Goal: Information Seeking & Learning: Learn about a topic

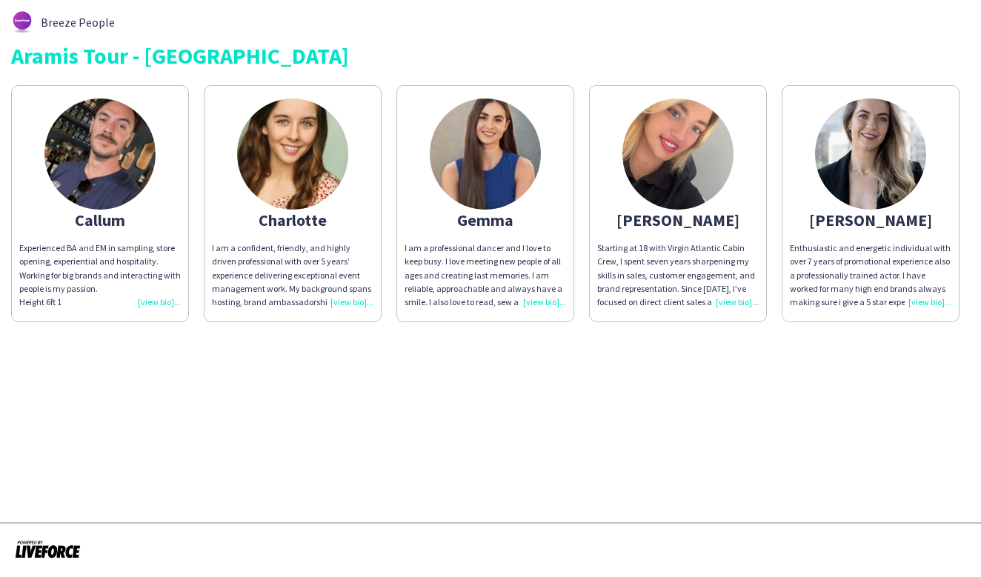
click at [732, 301] on div "Starting at 18 with Virgin Atlantic Cabin Crew, I spent seven years sharpening …" at bounding box center [678, 275] width 162 height 67
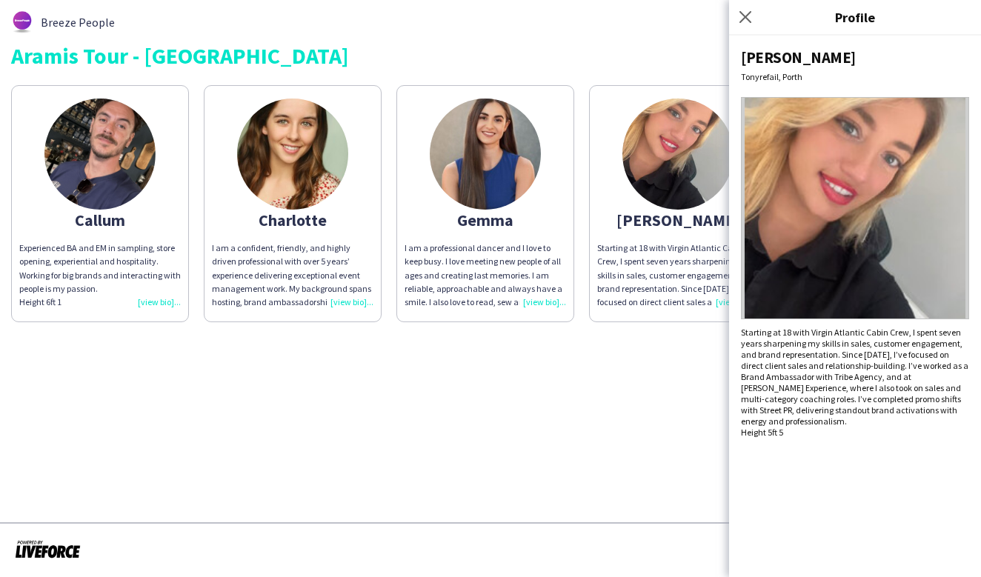
click at [664, 276] on div "Starting at 18 with Virgin Atlantic Cabin Crew, I spent seven years sharpening …" at bounding box center [678, 275] width 162 height 67
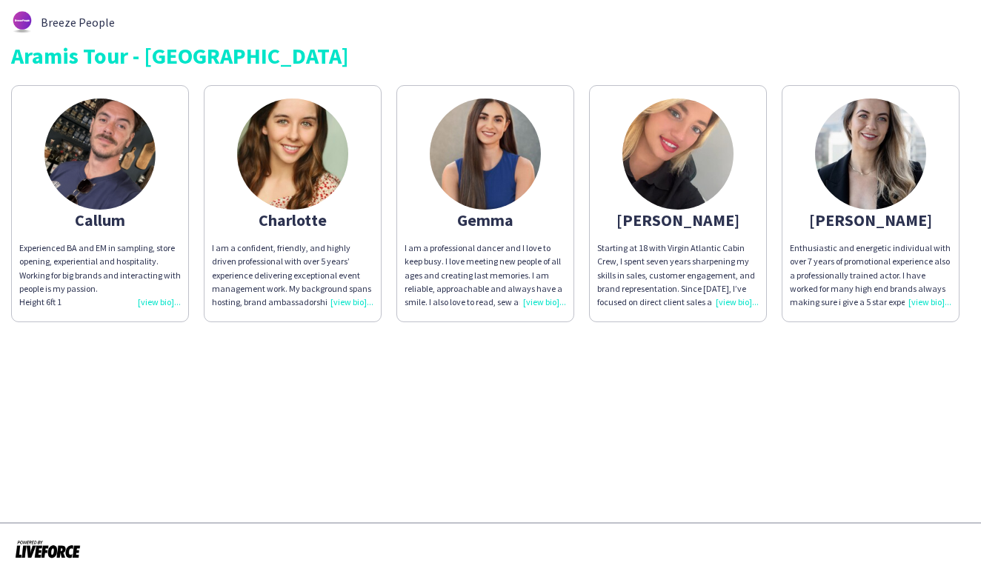
click at [855, 254] on div "Enthusiastic and energetic individual with over 7 years of promotional experien…" at bounding box center [871, 275] width 162 height 67
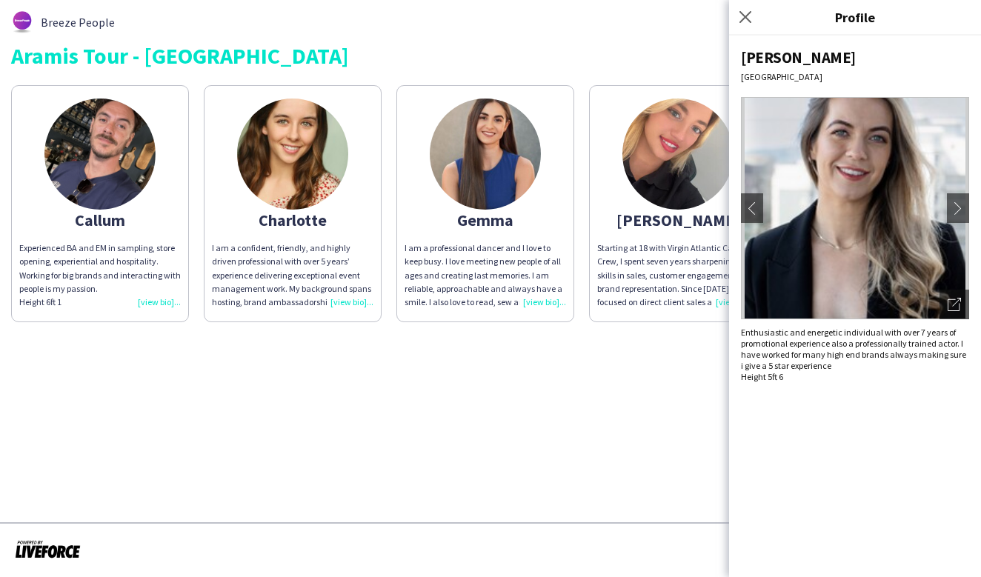
click at [294, 48] on div "Aramis Tour - CARDIFF" at bounding box center [490, 55] width 959 height 22
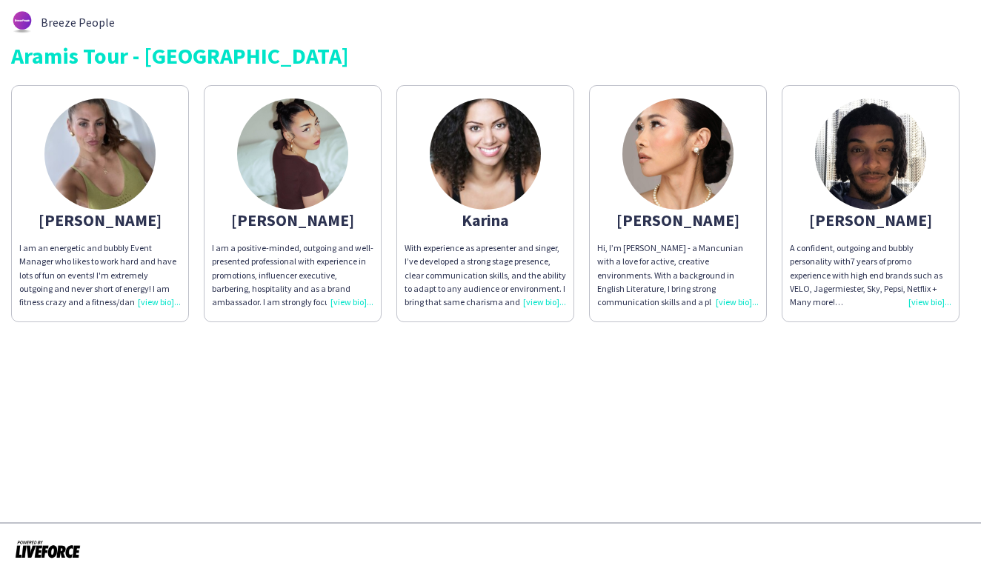
click at [933, 301] on div "A confident, outgoing and bubbly personality with 7 years of promo experience w…" at bounding box center [871, 275] width 162 height 67
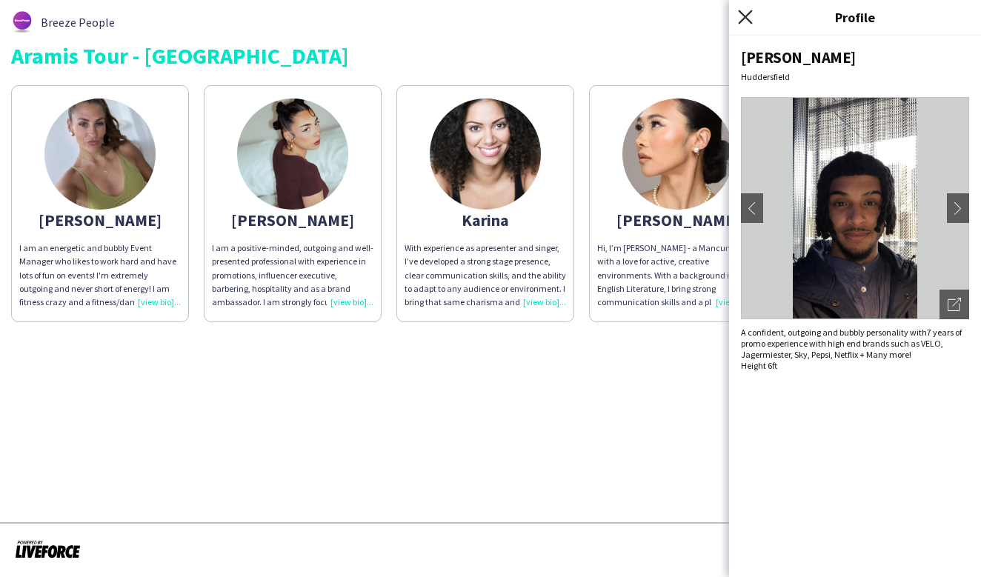
click at [746, 16] on icon at bounding box center [745, 17] width 14 height 14
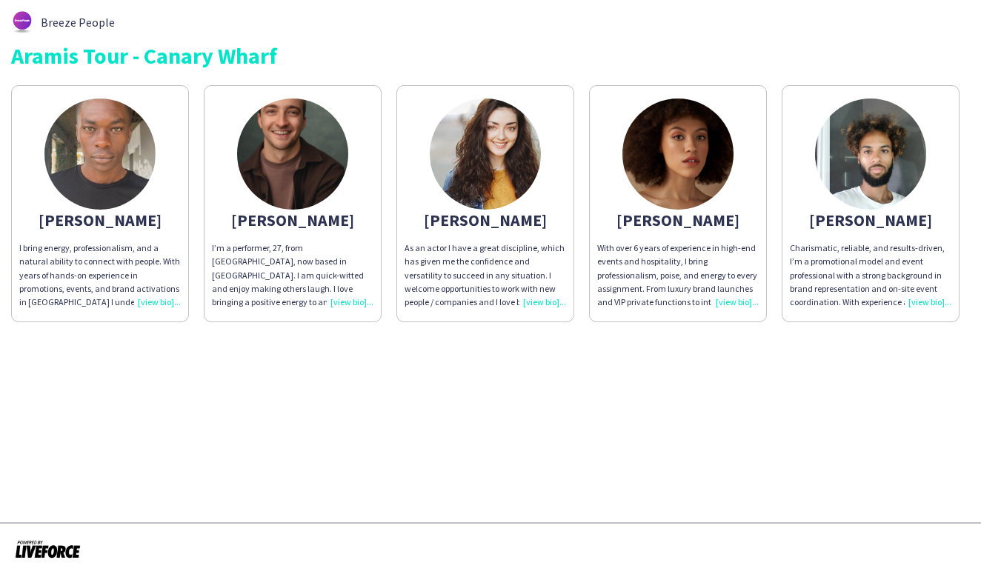
click at [350, 301] on div "I’m a performer, 27, from Edinburgh Scotland, now based in London. I am quick-w…" at bounding box center [293, 275] width 162 height 67
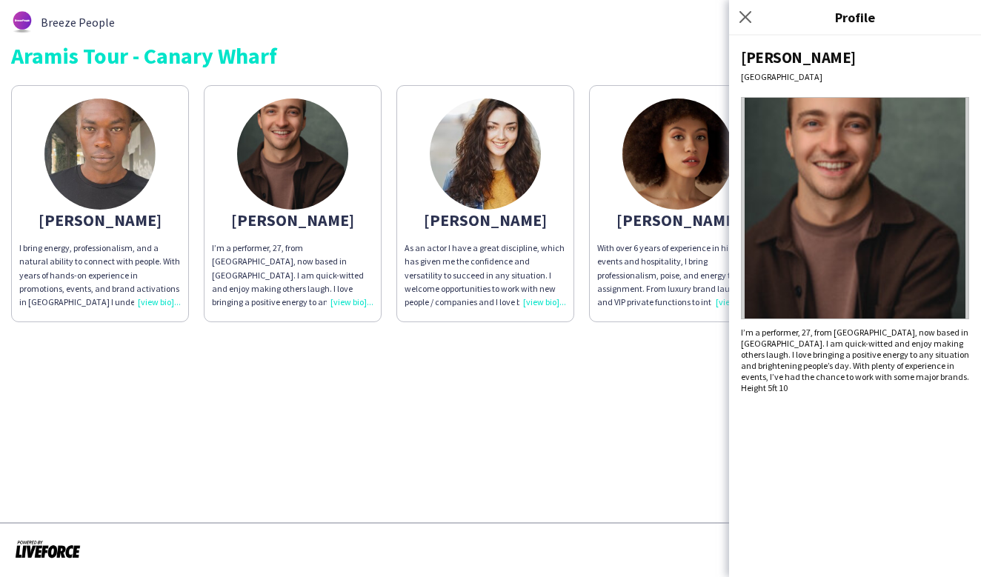
click at [345, 373] on app-share-pages "Breeze People Aramis Tour - Canary Wharf Chris I bring energy, professionalism,…" at bounding box center [490, 288] width 981 height 577
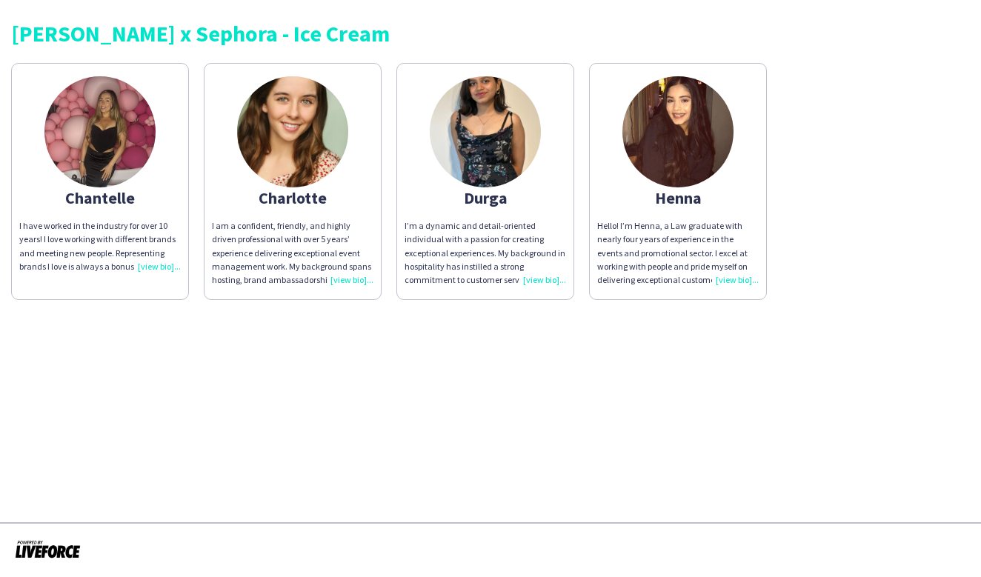
click at [545, 280] on div "I’m a dynamic and detail-oriented individual with a passion for creating except…" at bounding box center [486, 252] width 162 height 67
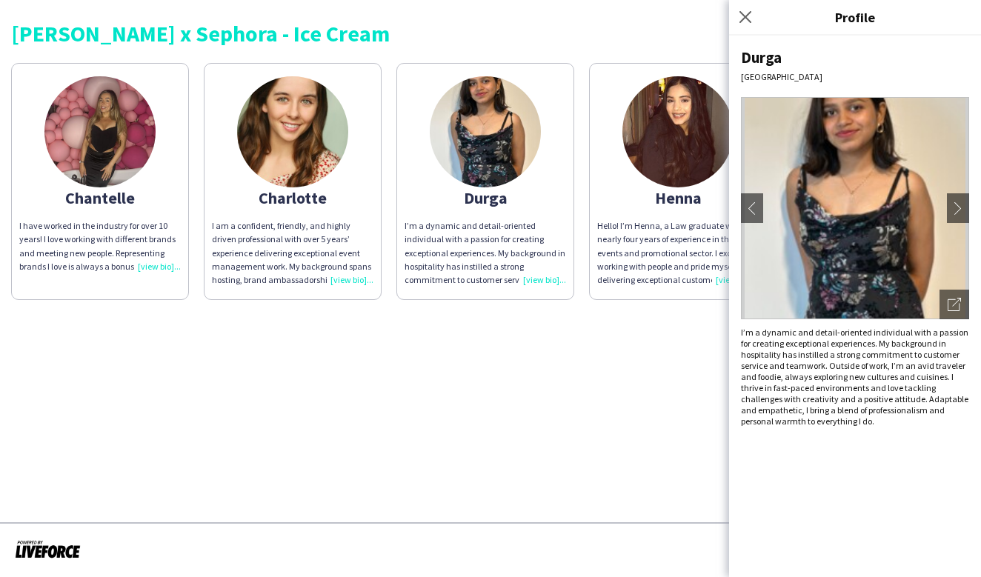
click at [677, 199] on div "Henna" at bounding box center [678, 197] width 162 height 13
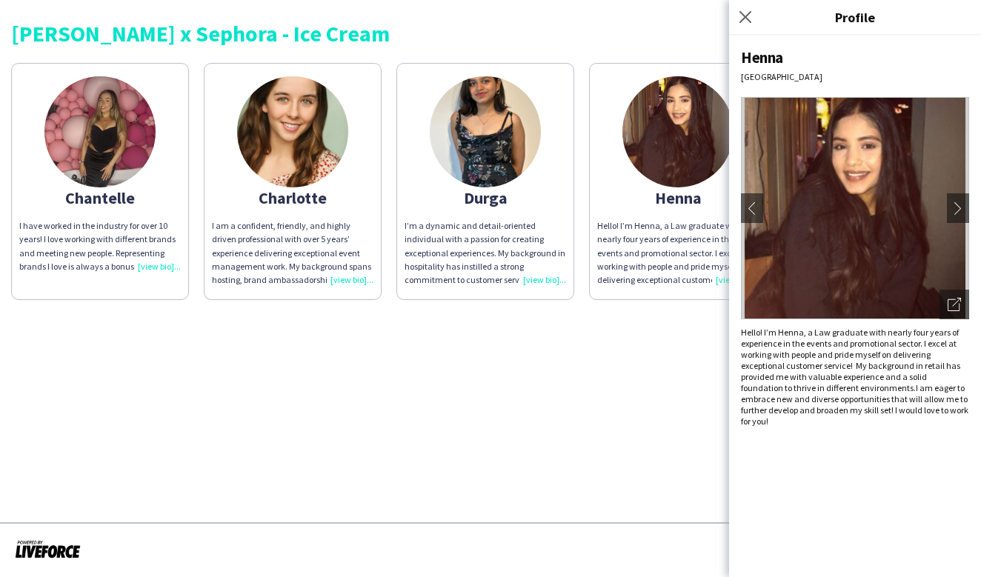
click at [291, 202] on div "Charlotte" at bounding box center [293, 197] width 162 height 13
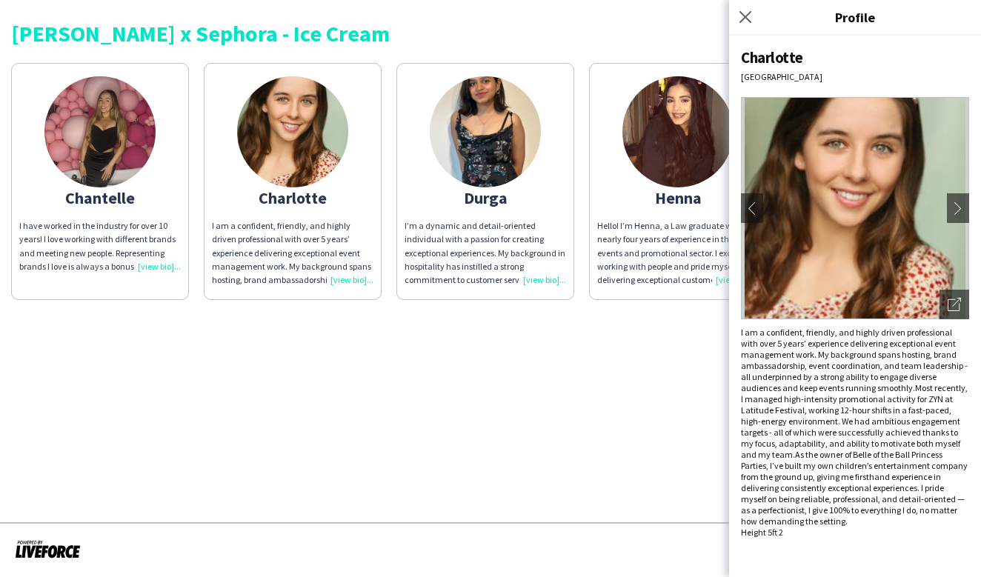
click at [96, 199] on div "Chantelle" at bounding box center [100, 197] width 162 height 13
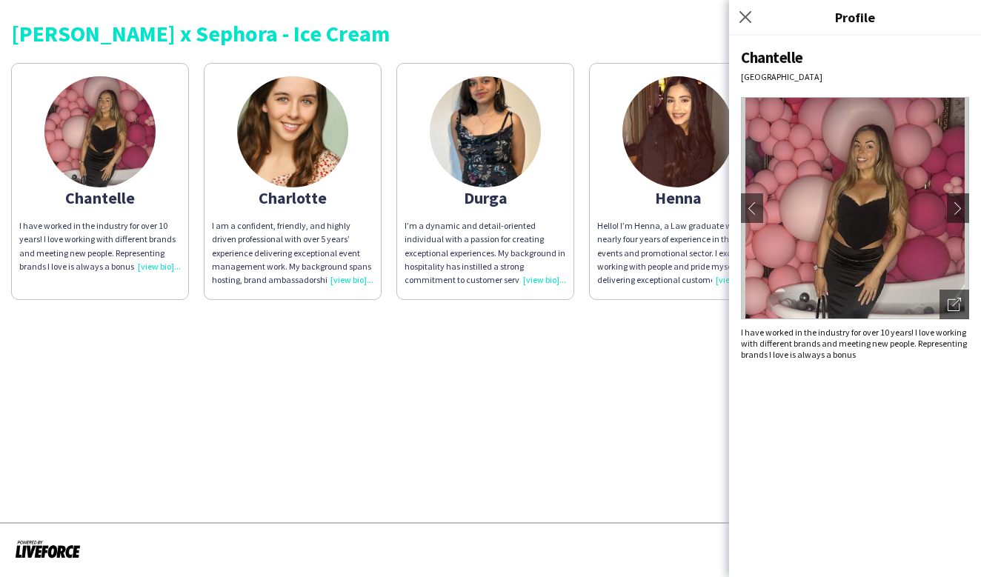
click at [300, 225] on p "I am a confident, friendly, and highly driven professional with over 5 years’ e…" at bounding box center [293, 252] width 162 height 67
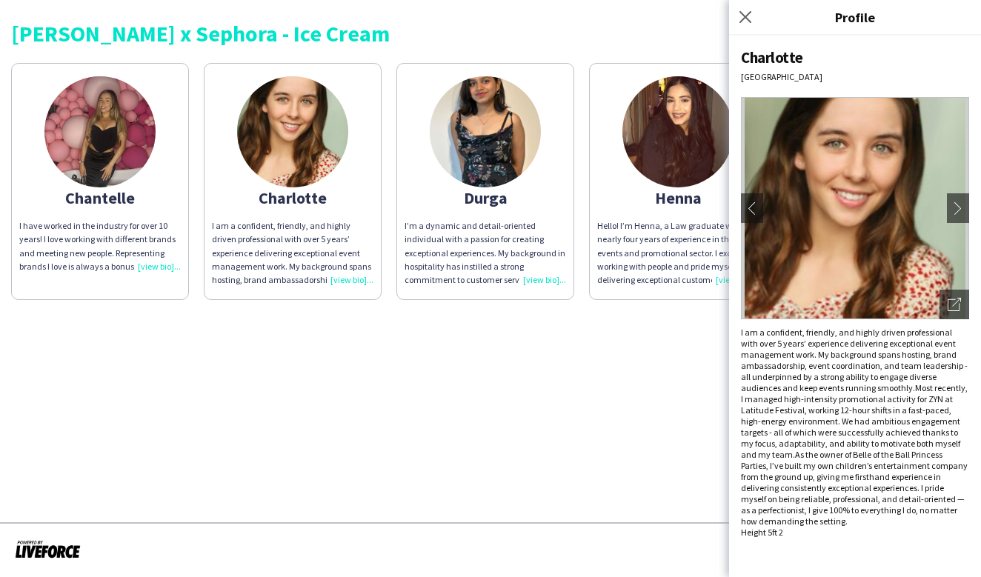
click at [468, 237] on div "I’m a dynamic and detail-oriented individual with a passion for creating except…" at bounding box center [486, 252] width 162 height 67
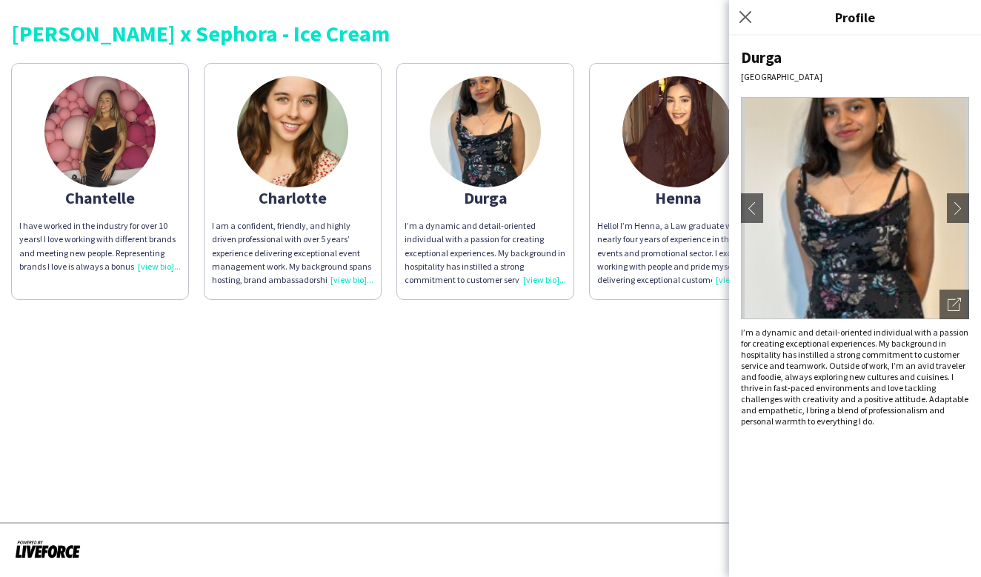
click at [652, 241] on p "Hello! I’m Henna, a Law graduate with nearly four years of experience in the ev…" at bounding box center [678, 252] width 162 height 67
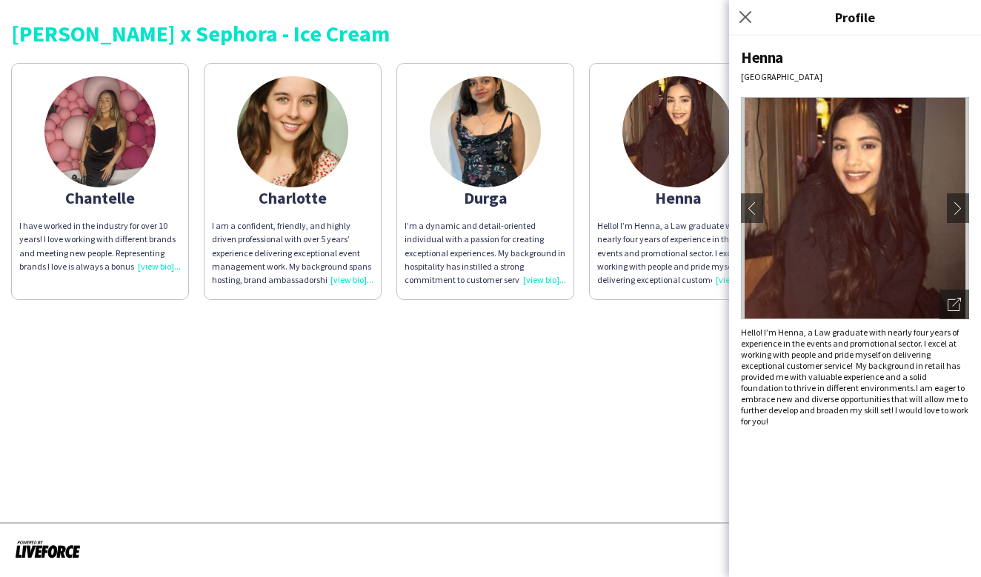
click at [427, 403] on app-share-pages "Estée Lauder x Sephora - Ice Cream Chantelle I have worked in the industry for …" at bounding box center [490, 288] width 981 height 577
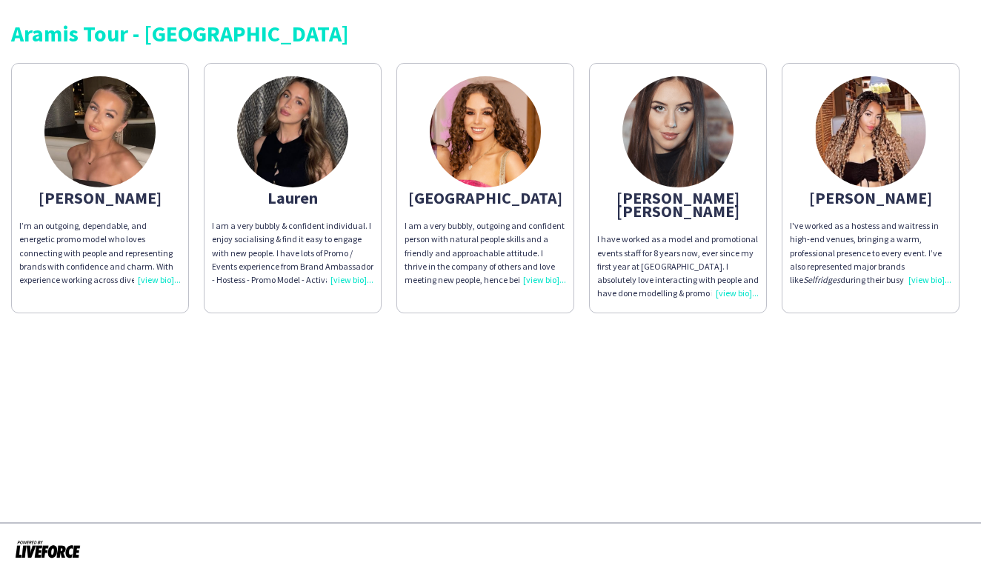
click at [743, 282] on div "I have worked as a model and promotional events staff for 8 years now, ever sin…" at bounding box center [678, 266] width 162 height 67
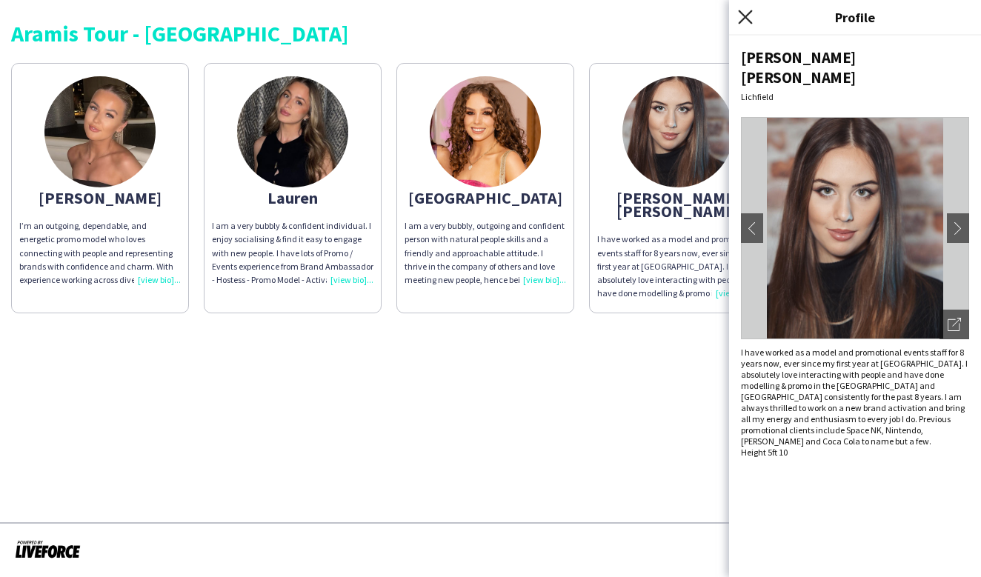
click at [744, 16] on icon at bounding box center [745, 17] width 14 height 14
